Goal: Obtain resource: Download file/media

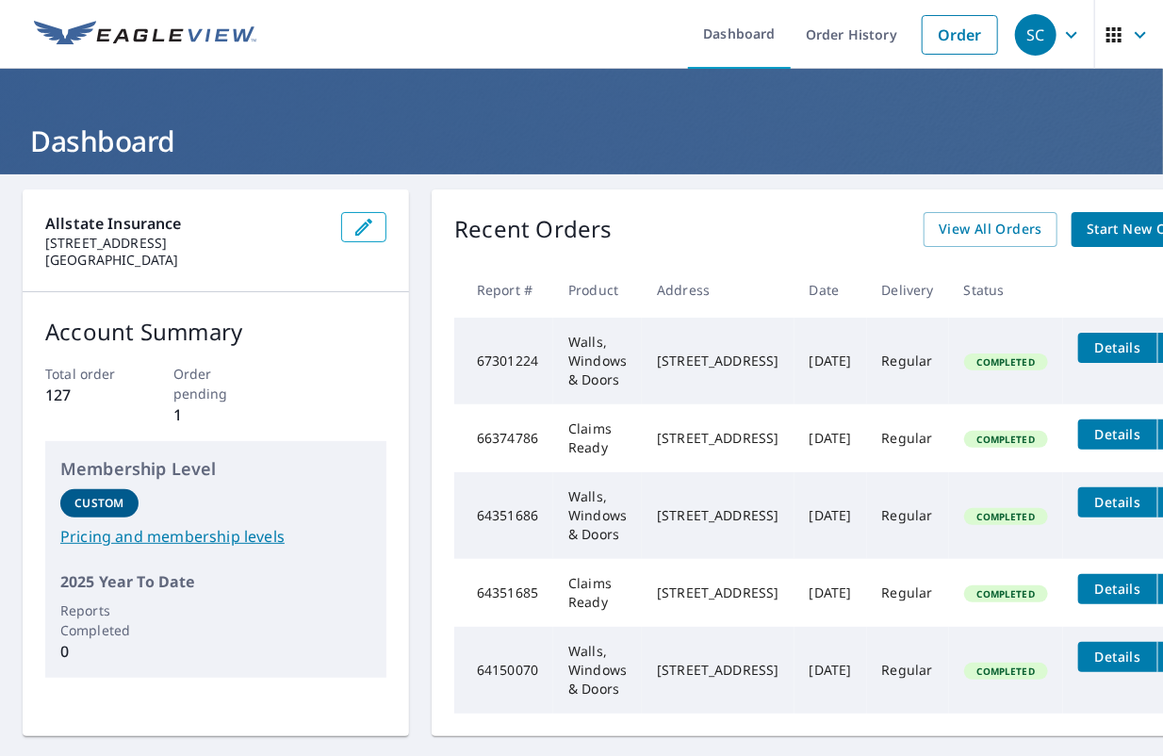
scroll to position [0, 94]
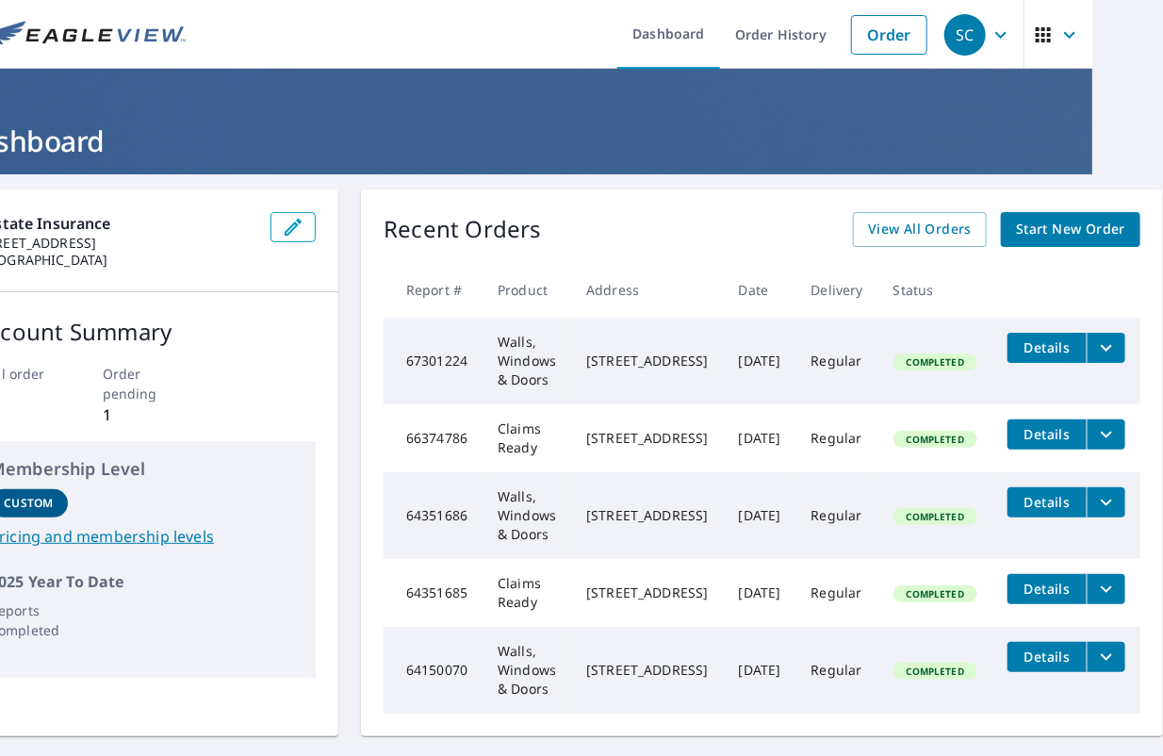
click at [1065, 230] on span "Start New Order" at bounding box center [1070, 230] width 109 height 24
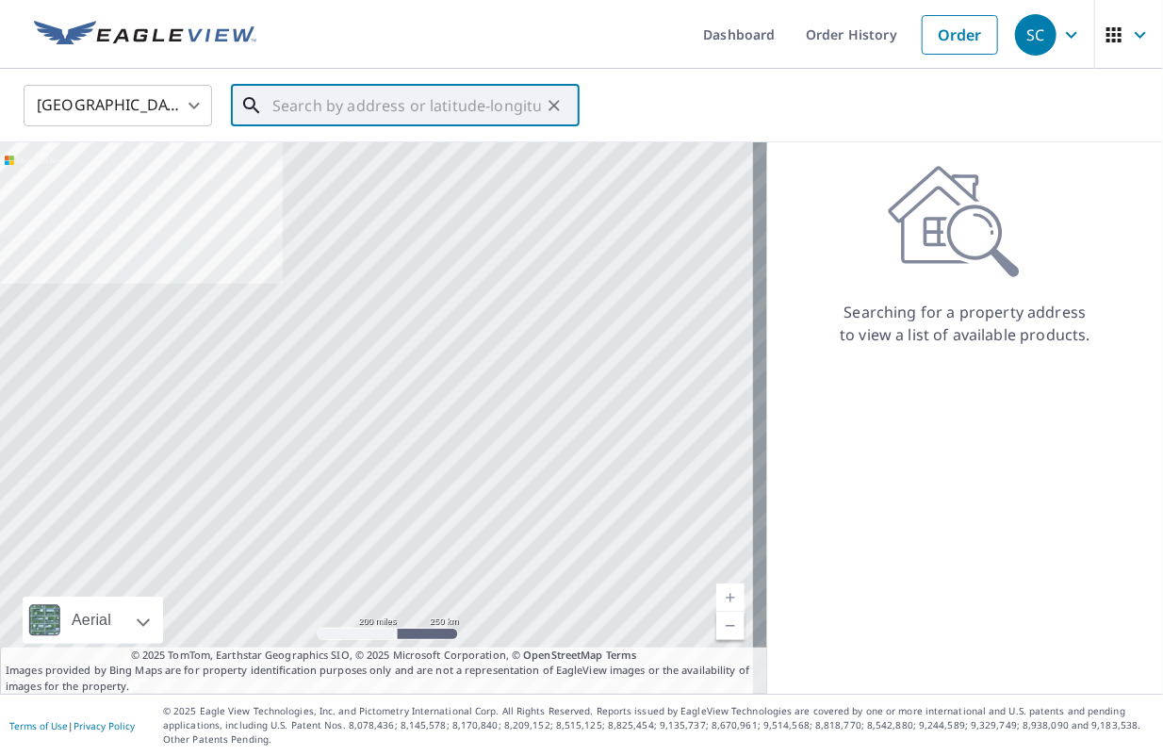
click at [337, 104] on input "text" at bounding box center [406, 105] width 269 height 53
paste input "[STREET_ADDRESS]"
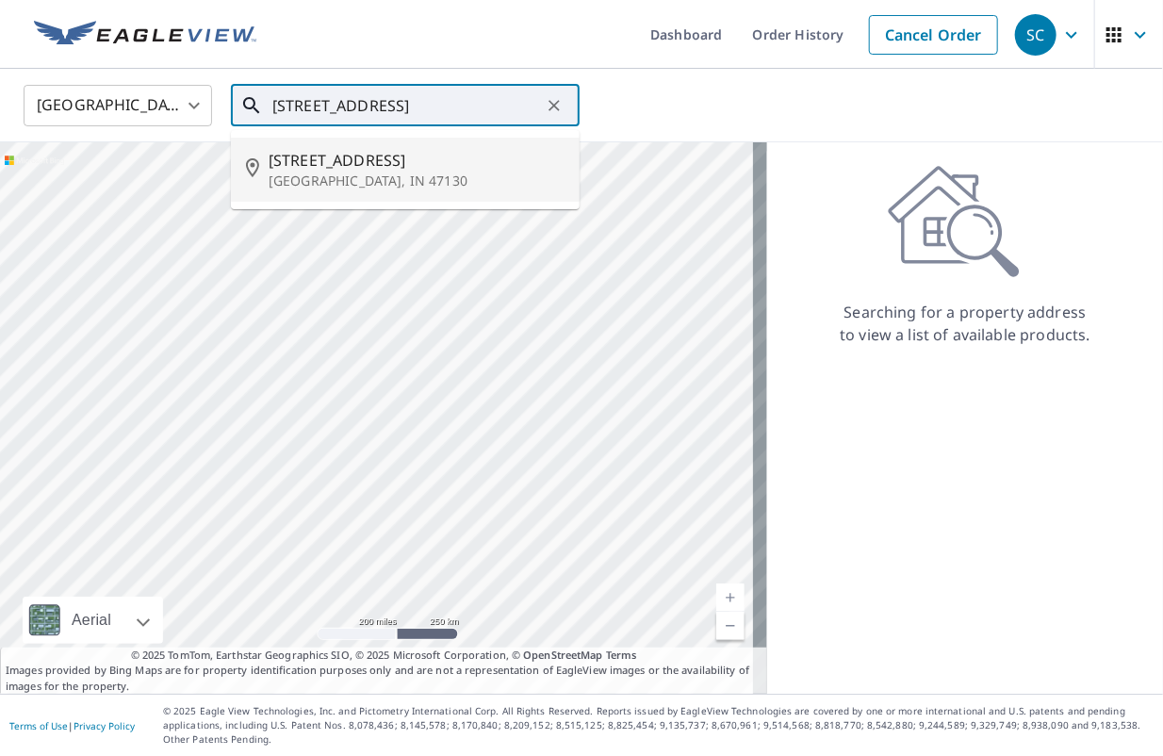
click at [338, 168] on span "[STREET_ADDRESS]" at bounding box center [417, 160] width 296 height 23
type input "[STREET_ADDRESS]"
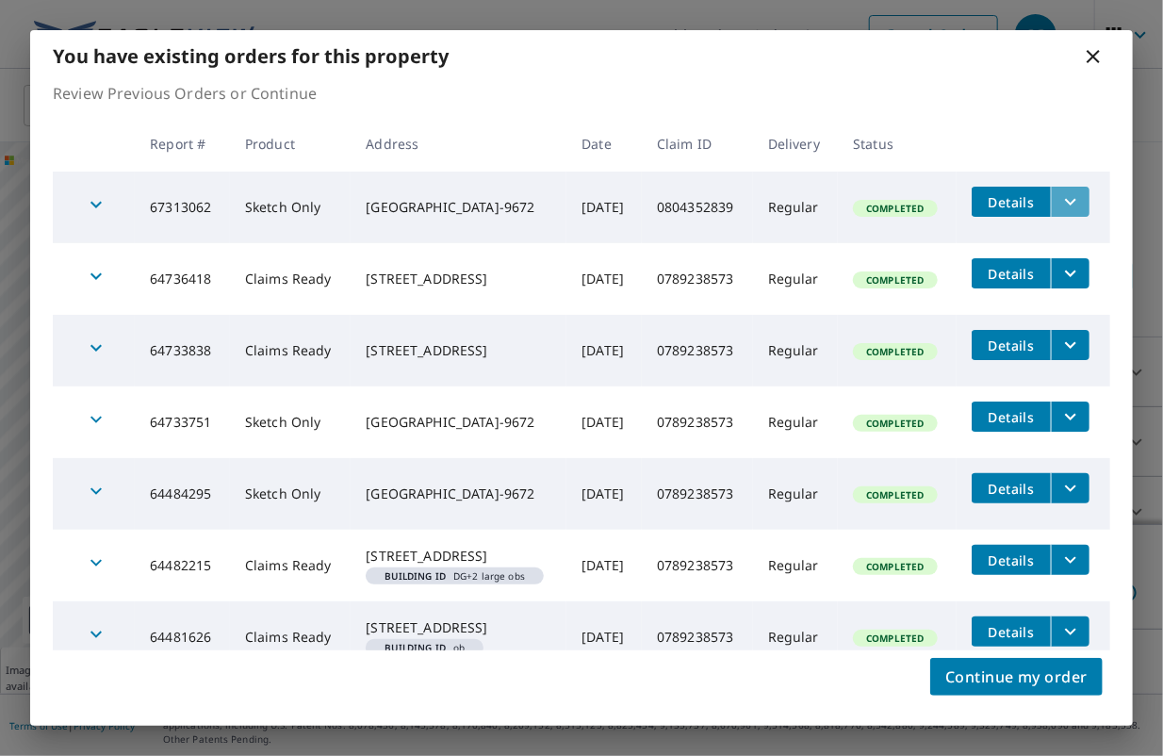
click at [1059, 199] on icon "filesDropdownBtn-67313062" at bounding box center [1070, 201] width 23 height 23
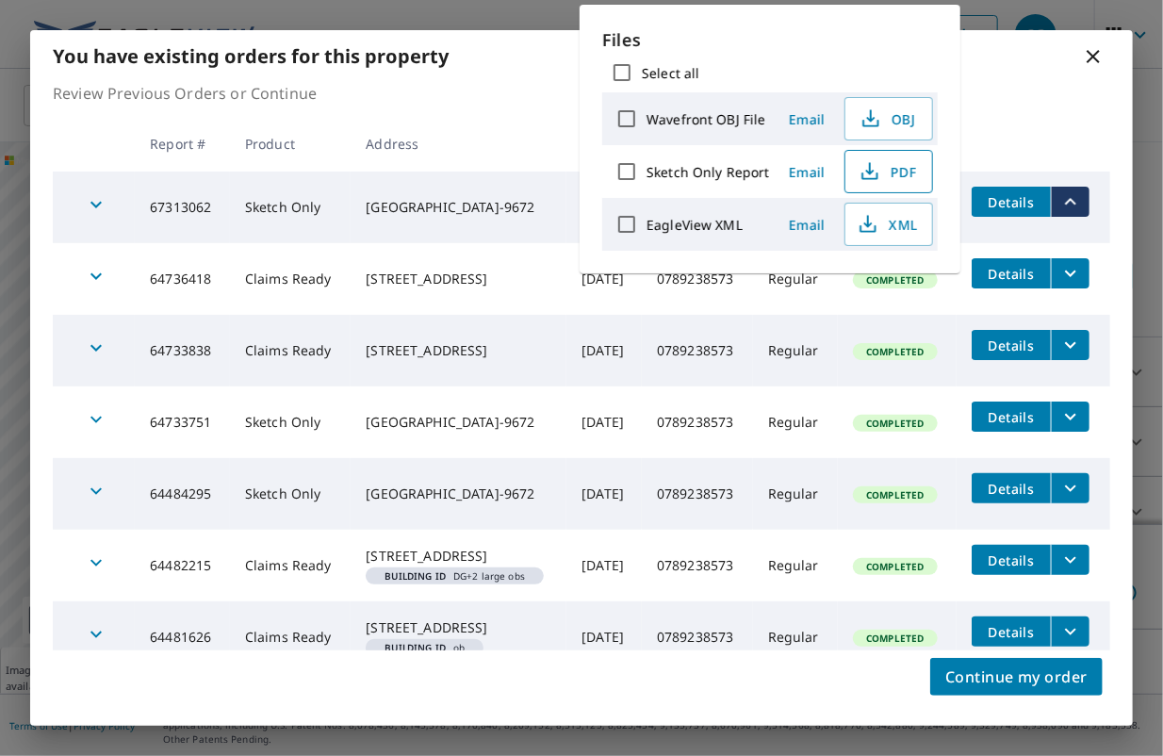
click at [880, 164] on span "PDF" at bounding box center [887, 171] width 60 height 23
click at [1067, 273] on icon "filesDropdownBtn-64736418" at bounding box center [1070, 273] width 23 height 23
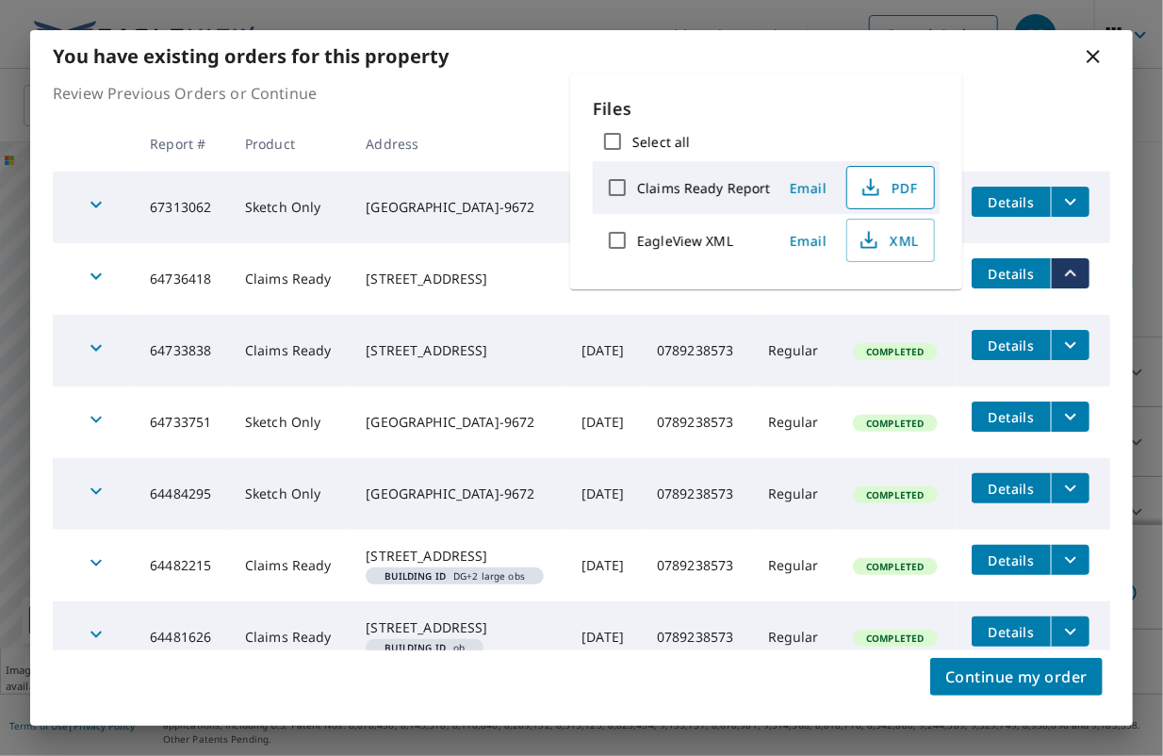
click at [873, 171] on button "PDF" at bounding box center [890, 187] width 89 height 43
click at [1060, 341] on icon "filesDropdownBtn-64733838" at bounding box center [1070, 345] width 23 height 23
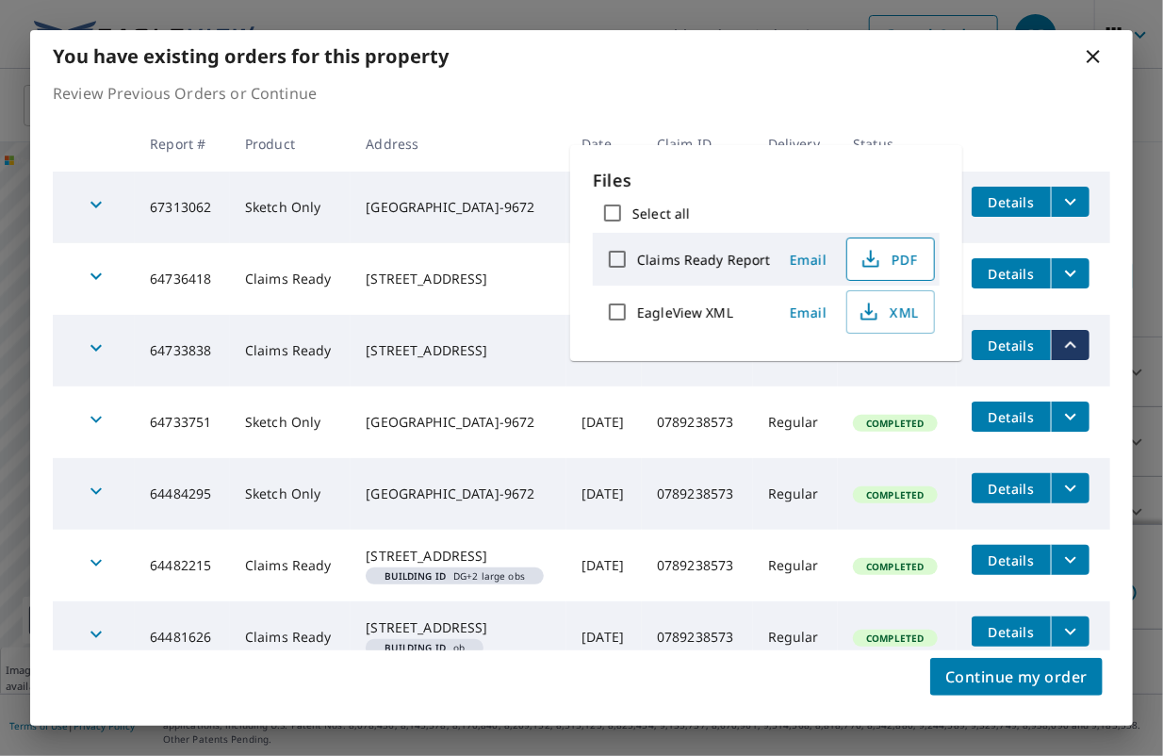
click at [886, 256] on span "PDF" at bounding box center [889, 259] width 60 height 23
